Goal: Transaction & Acquisition: Purchase product/service

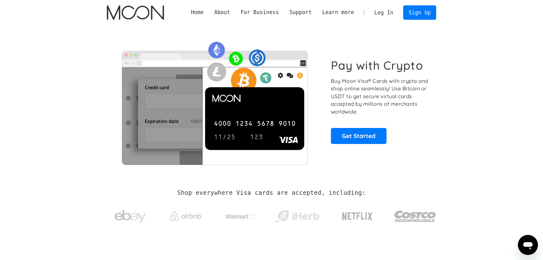
click at [384, 14] on link "Log In" at bounding box center [384, 13] width 30 height 14
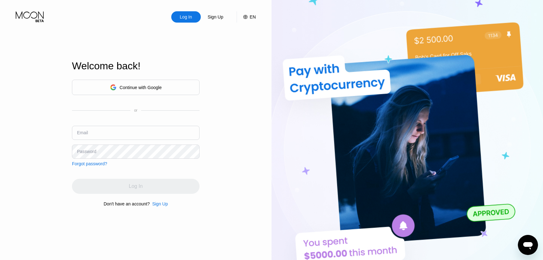
click at [142, 85] on div "Continue with Google" at bounding box center [141, 87] width 42 height 5
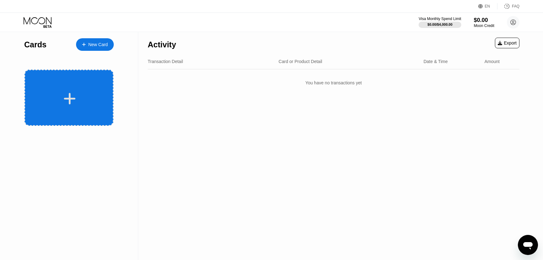
click at [84, 80] on div at bounding box center [68, 98] width 89 height 56
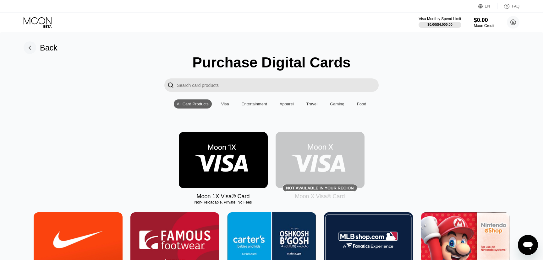
click at [314, 156] on img at bounding box center [319, 160] width 89 height 56
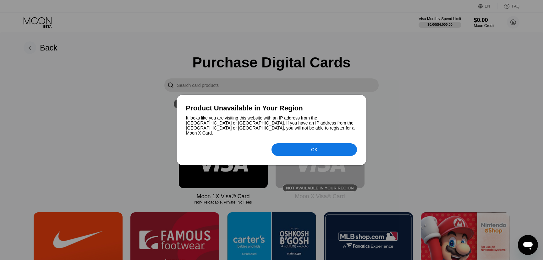
click at [322, 148] on div "OK" at bounding box center [313, 149] width 85 height 13
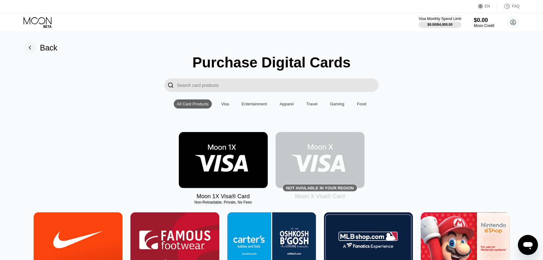
click at [240, 161] on img at bounding box center [223, 160] width 89 height 56
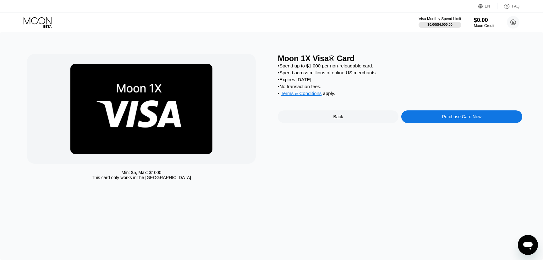
click at [455, 116] on div "Purchase Card Now" at bounding box center [461, 116] width 39 height 5
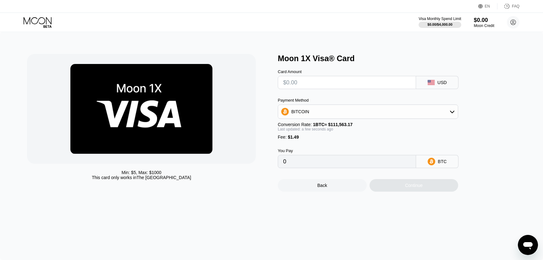
click at [322, 81] on input "text" at bounding box center [346, 82] width 127 height 13
click at [319, 81] on input "text" at bounding box center [346, 82] width 127 height 13
click at [333, 109] on div "BITCOIN" at bounding box center [368, 111] width 180 height 13
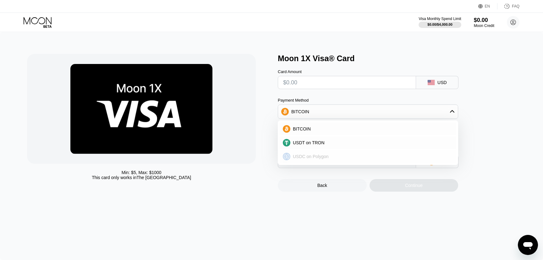
click at [311, 159] on span "USDC on Polygon" at bounding box center [311, 156] width 36 height 5
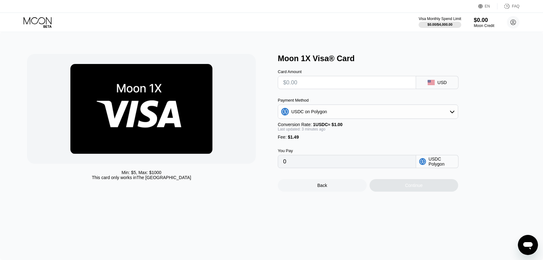
click at [299, 79] on input "text" at bounding box center [346, 82] width 127 height 13
